Goal: Task Accomplishment & Management: Complete application form

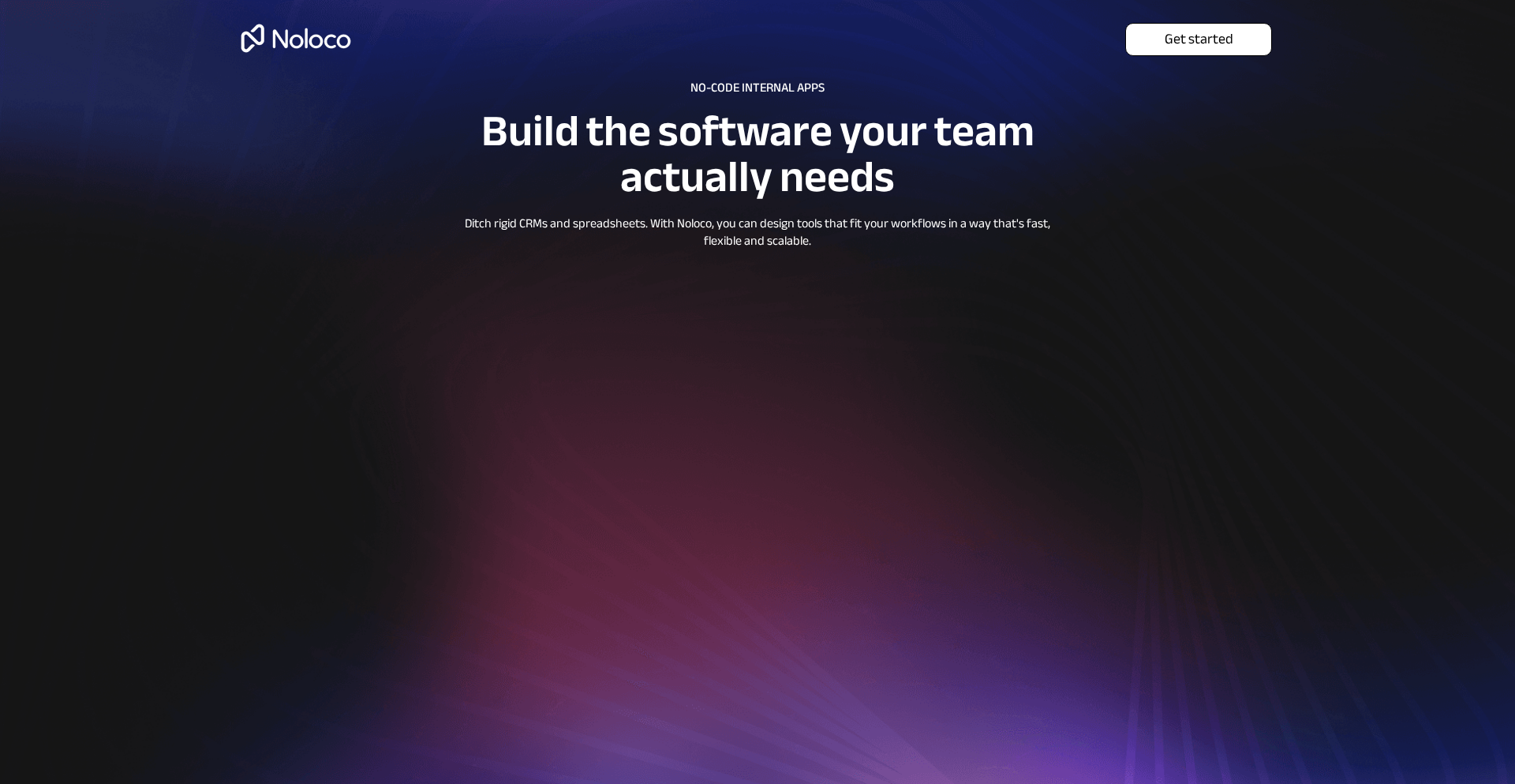
click at [1197, 31] on span "Get started" at bounding box center [1199, 39] width 145 height 17
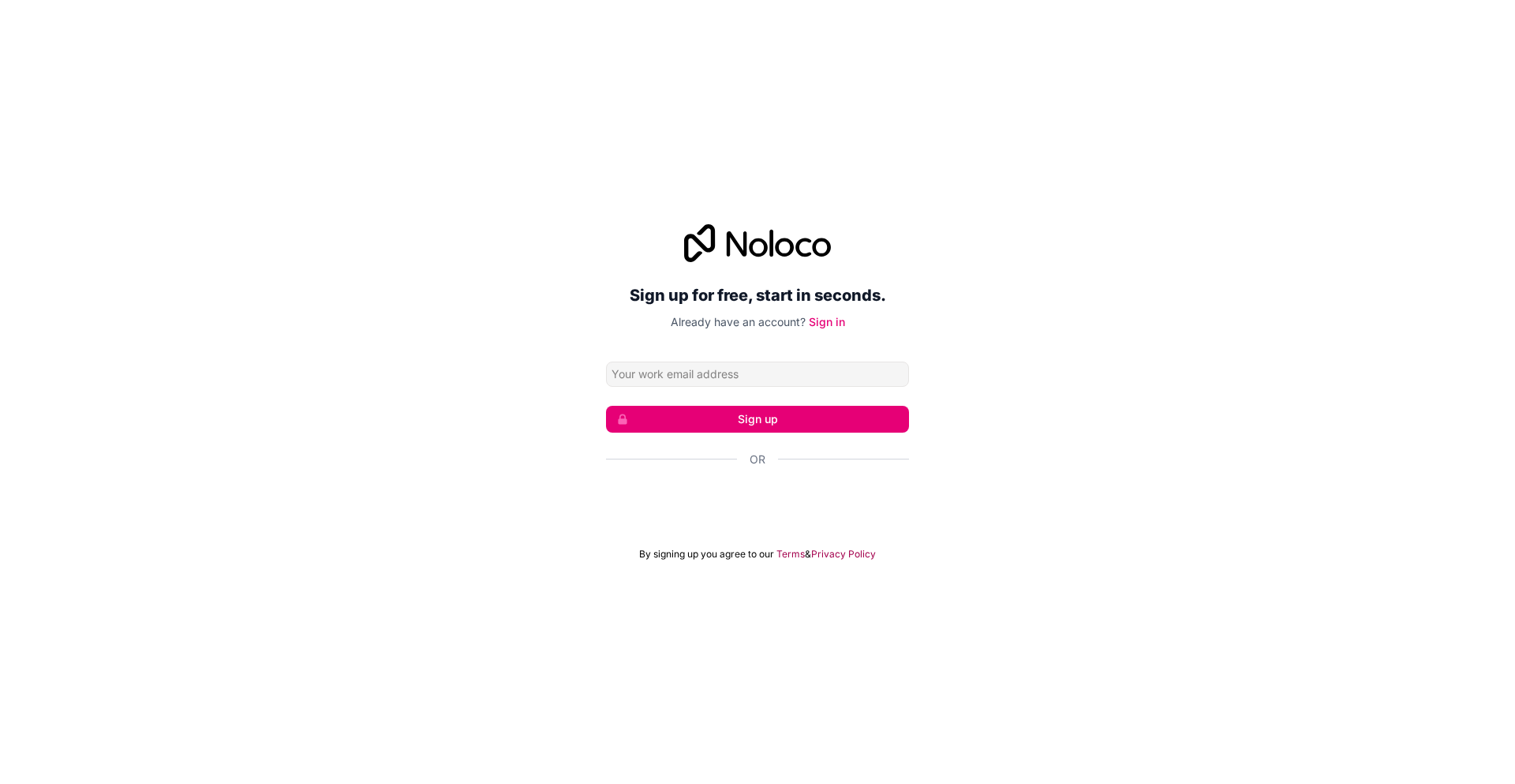
click at [663, 364] on input "Email address" at bounding box center [757, 374] width 303 height 25
type input "[EMAIL_ADDRESS][DOMAIN_NAME]"
click at [722, 413] on button "Sign up" at bounding box center [757, 419] width 303 height 27
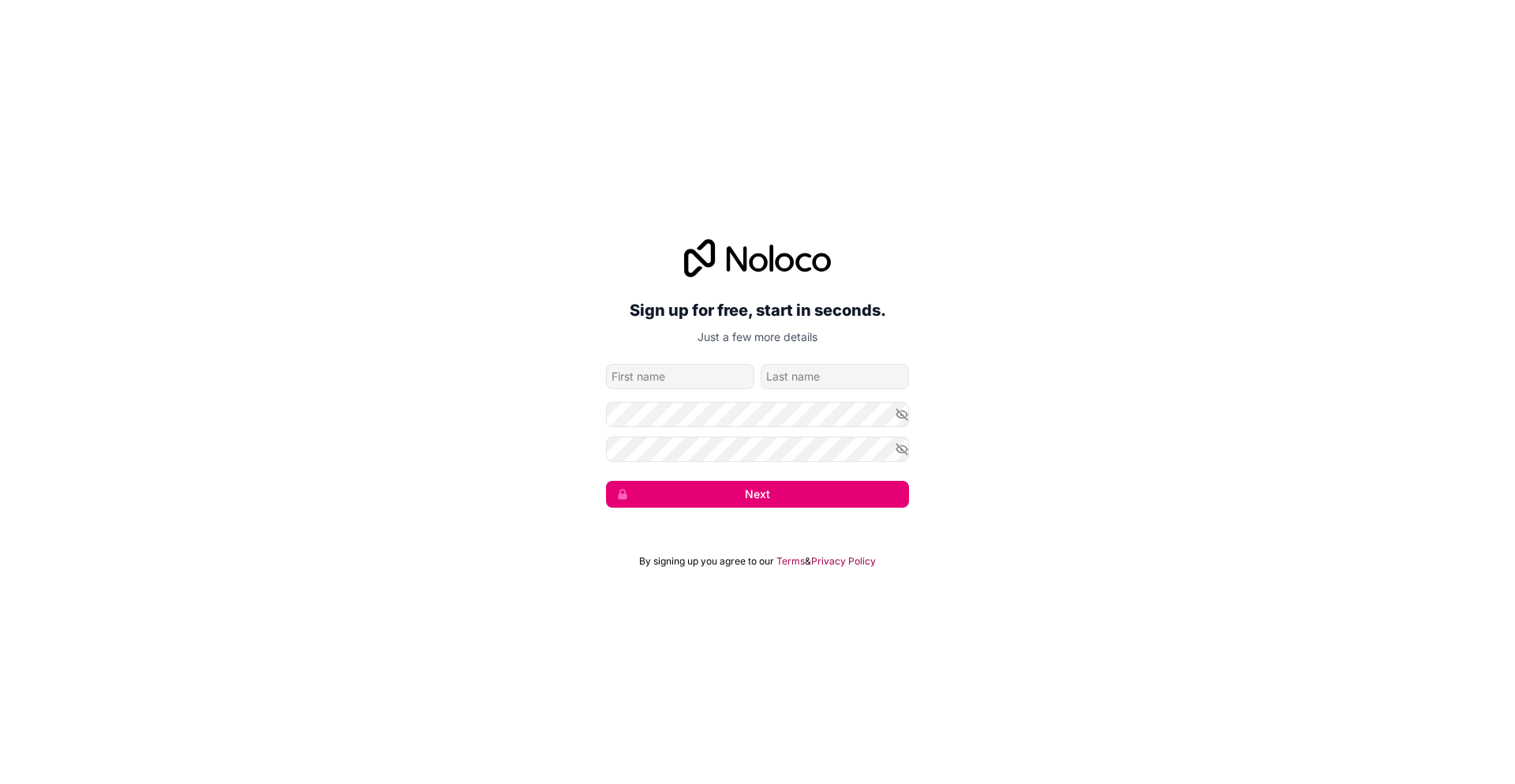
click at [638, 372] on input "given-name" at bounding box center [680, 376] width 149 height 25
type input "[PERSON_NAME]"
click at [774, 377] on input "family-name" at bounding box center [834, 376] width 149 height 25
type input "Idambila"
click at [903, 417] on icon "button" at bounding box center [901, 414] width 11 height 7
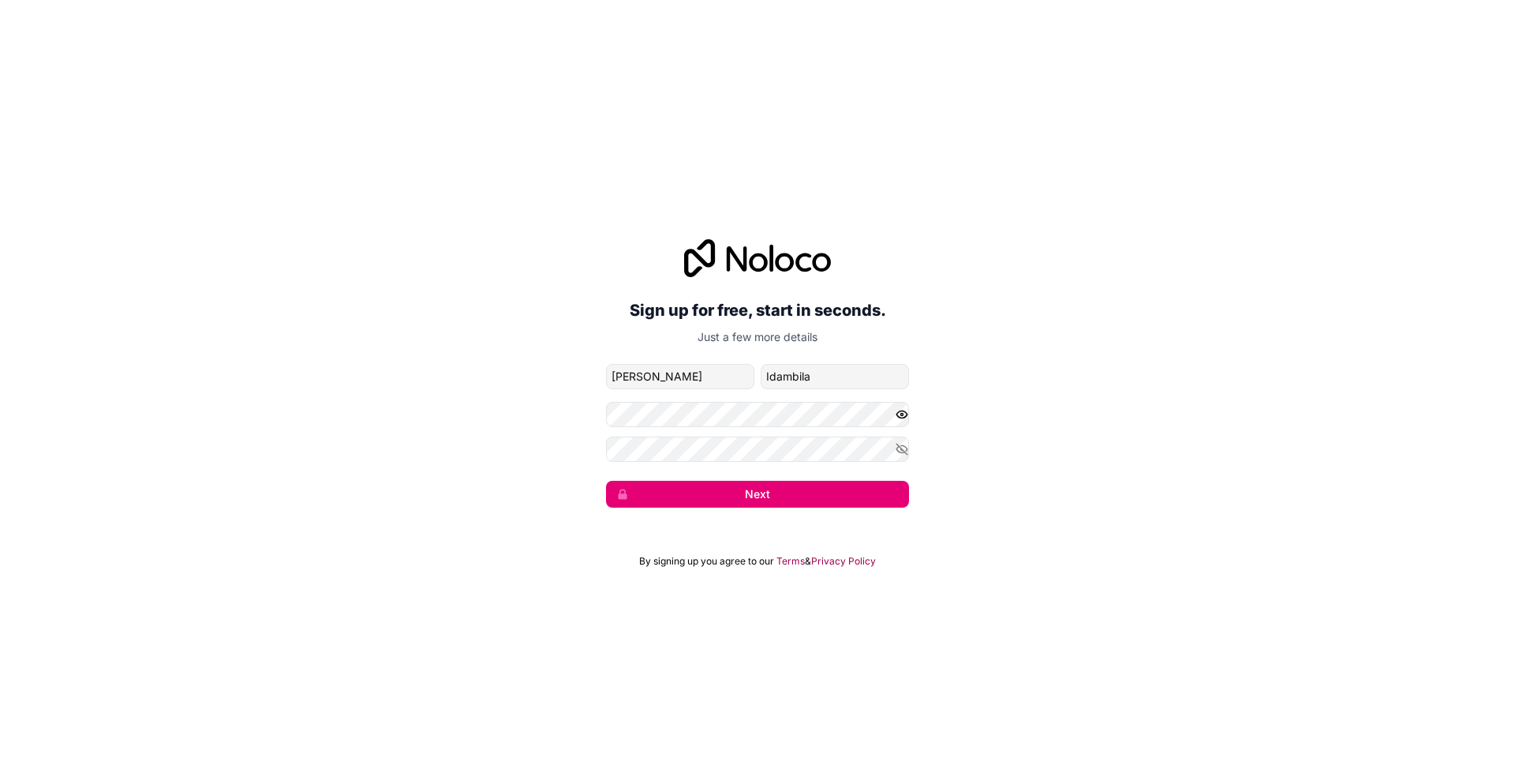
click at [752, 463] on form "[EMAIL_ADDRESS][DOMAIN_NAME] [PERSON_NAME] Next" at bounding box center [757, 435] width 303 height 143
click at [904, 449] on icon "button" at bounding box center [902, 448] width 14 height 14
click at [785, 488] on button "Next" at bounding box center [757, 494] width 303 height 27
click at [684, 387] on input "[PERSON_NAME]" at bounding box center [680, 376] width 149 height 25
